Goal: Information Seeking & Learning: Check status

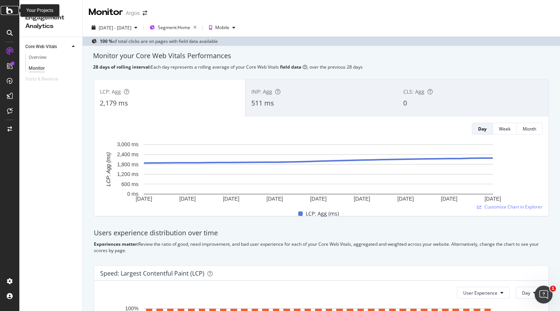
click at [8, 9] on icon at bounding box center [9, 10] width 7 height 9
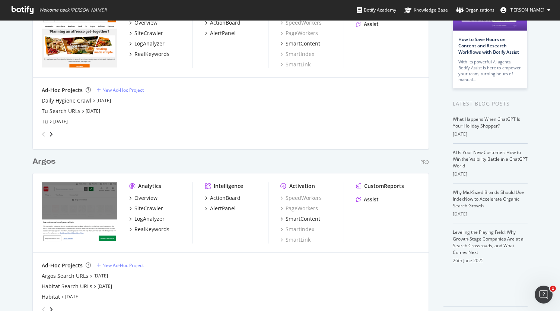
scroll to position [78, 0]
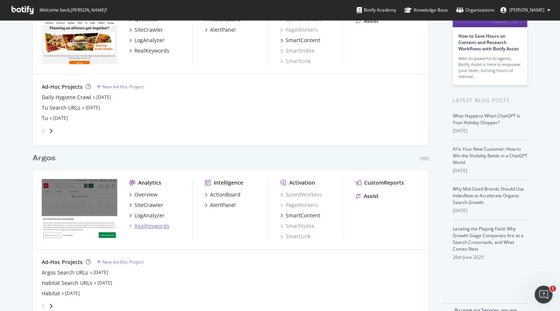
click at [155, 227] on div "RealKeywords" at bounding box center [151, 225] width 35 height 7
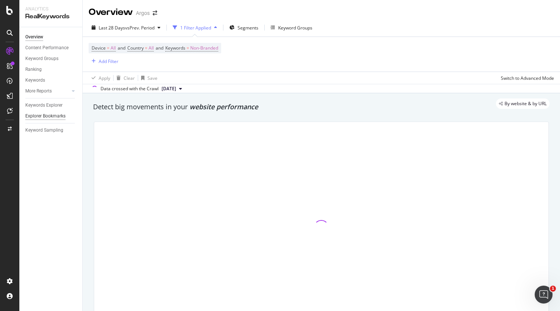
click at [54, 116] on div "Explorer Bookmarks" at bounding box center [45, 116] width 40 height 8
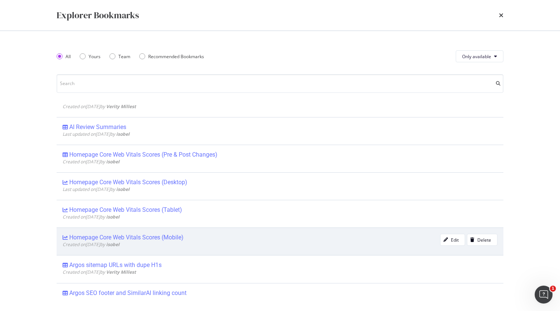
scroll to position [79, 0]
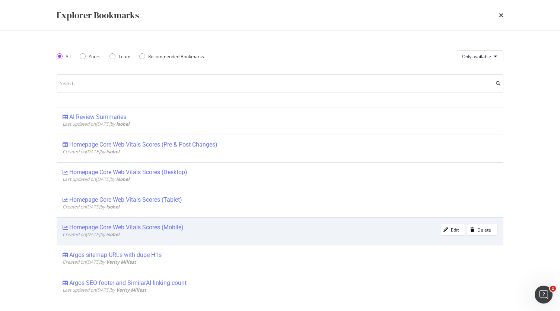
click at [142, 228] on div "Homepage Core Web Vitals Scores (Mobile)" at bounding box center [126, 226] width 114 height 7
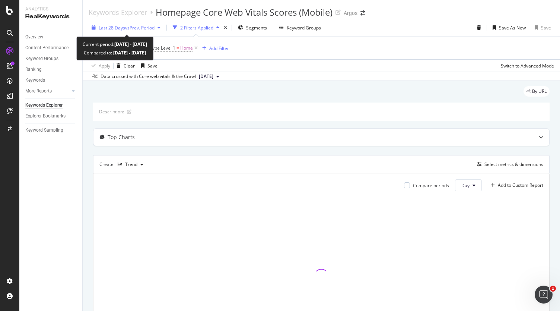
click at [155, 25] on span "vs Prev. Period" at bounding box center [139, 28] width 29 height 6
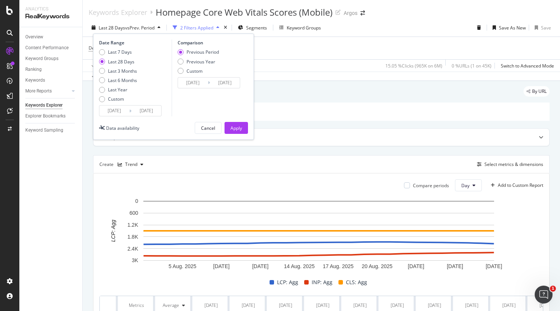
click at [150, 114] on input "[DATE]" at bounding box center [146, 110] width 30 height 10
